Goal: Task Accomplishment & Management: Manage account settings

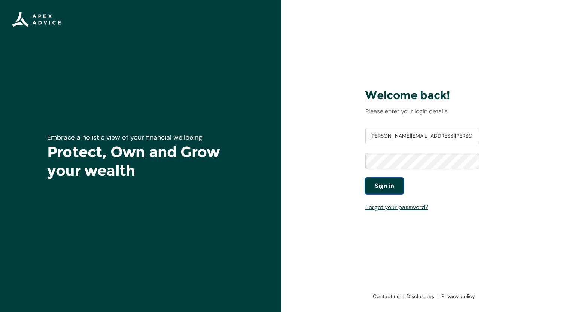
click at [388, 185] on span "Sign in" at bounding box center [384, 186] width 19 height 9
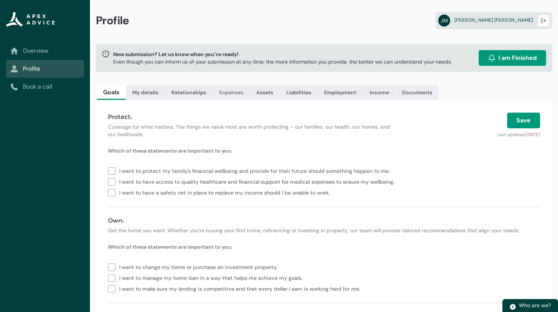
click at [232, 91] on link "Expenses" at bounding box center [231, 92] width 37 height 15
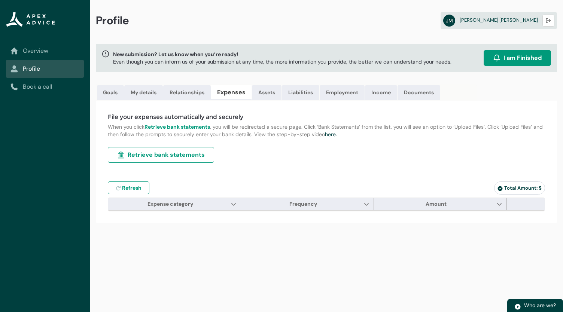
type input "***"
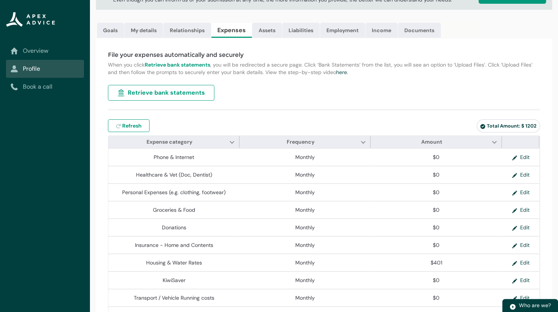
scroll to position [55, 0]
